Goal: Find specific page/section: Find specific page/section

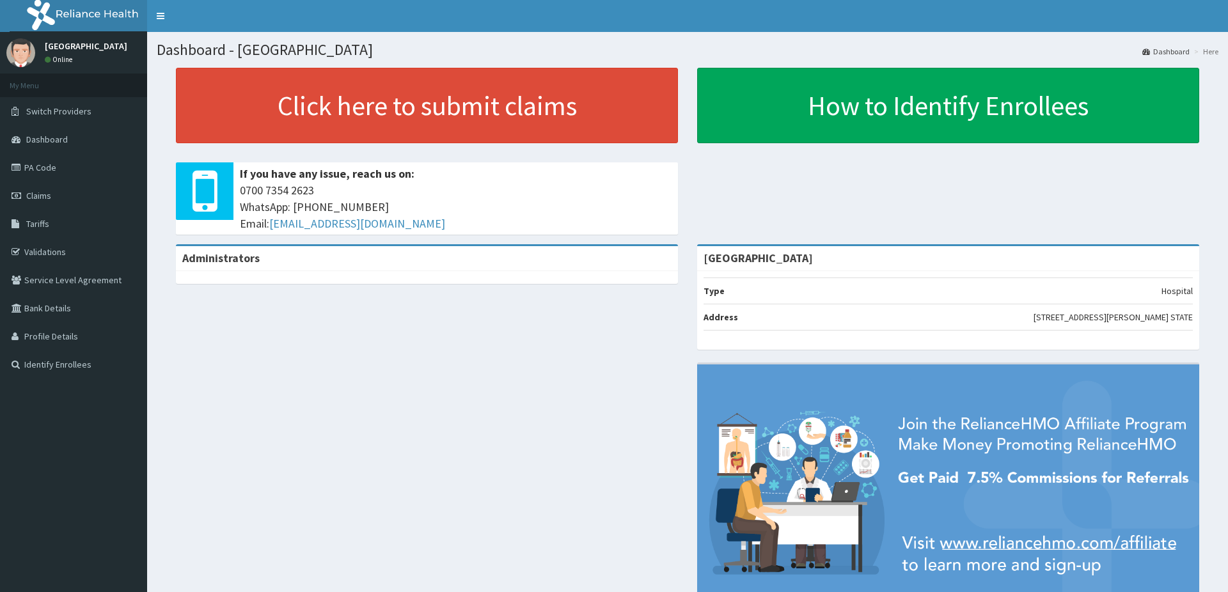
click at [35, 170] on link "PA Code" at bounding box center [73, 168] width 147 height 28
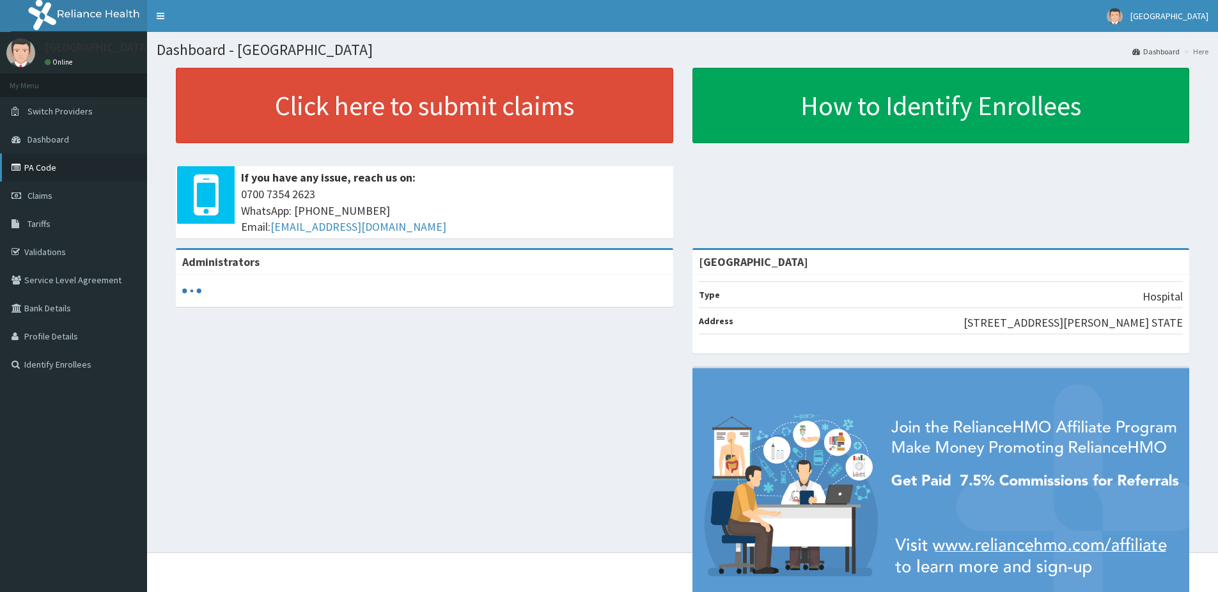
click at [40, 171] on link "PA Code" at bounding box center [73, 168] width 147 height 28
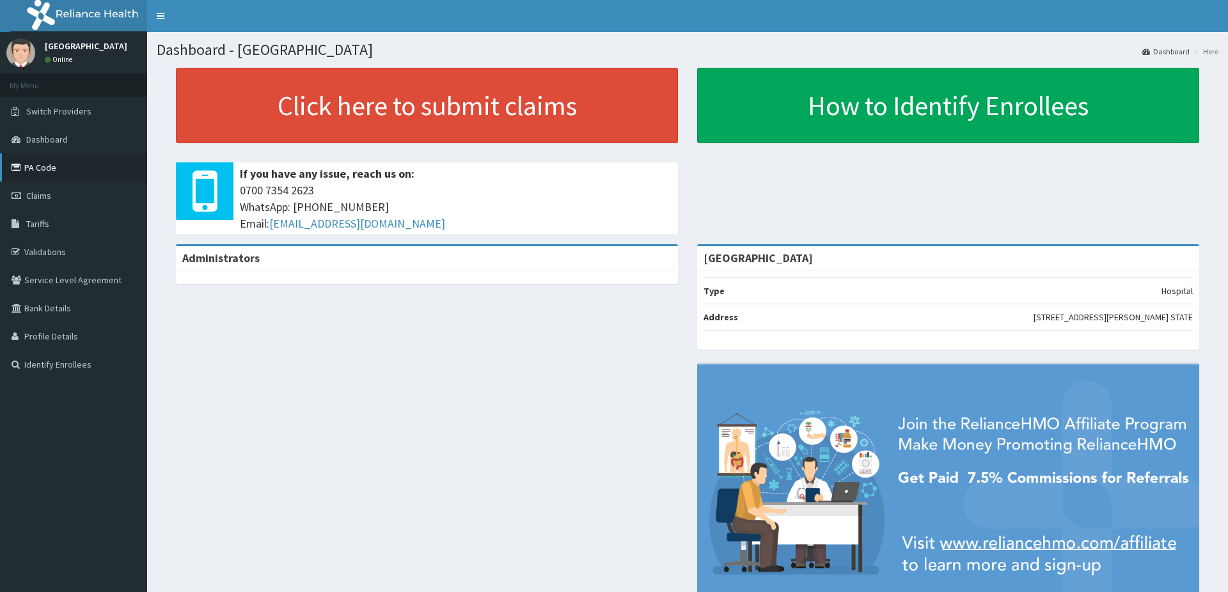
click at [28, 165] on link "PA Code" at bounding box center [73, 168] width 147 height 28
